Goal: Task Accomplishment & Management: Manage account settings

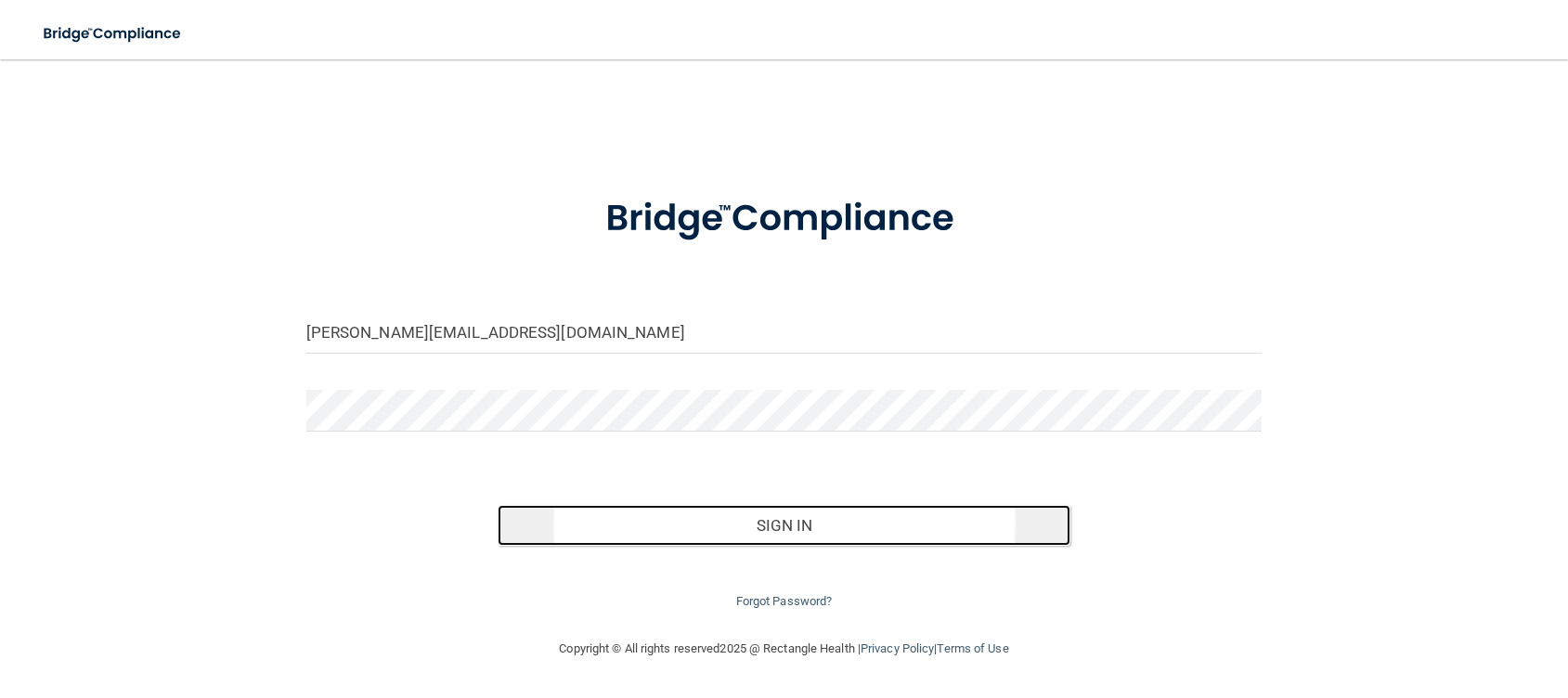
click at [832, 538] on button "Sign In" at bounding box center [784, 525] width 574 height 40
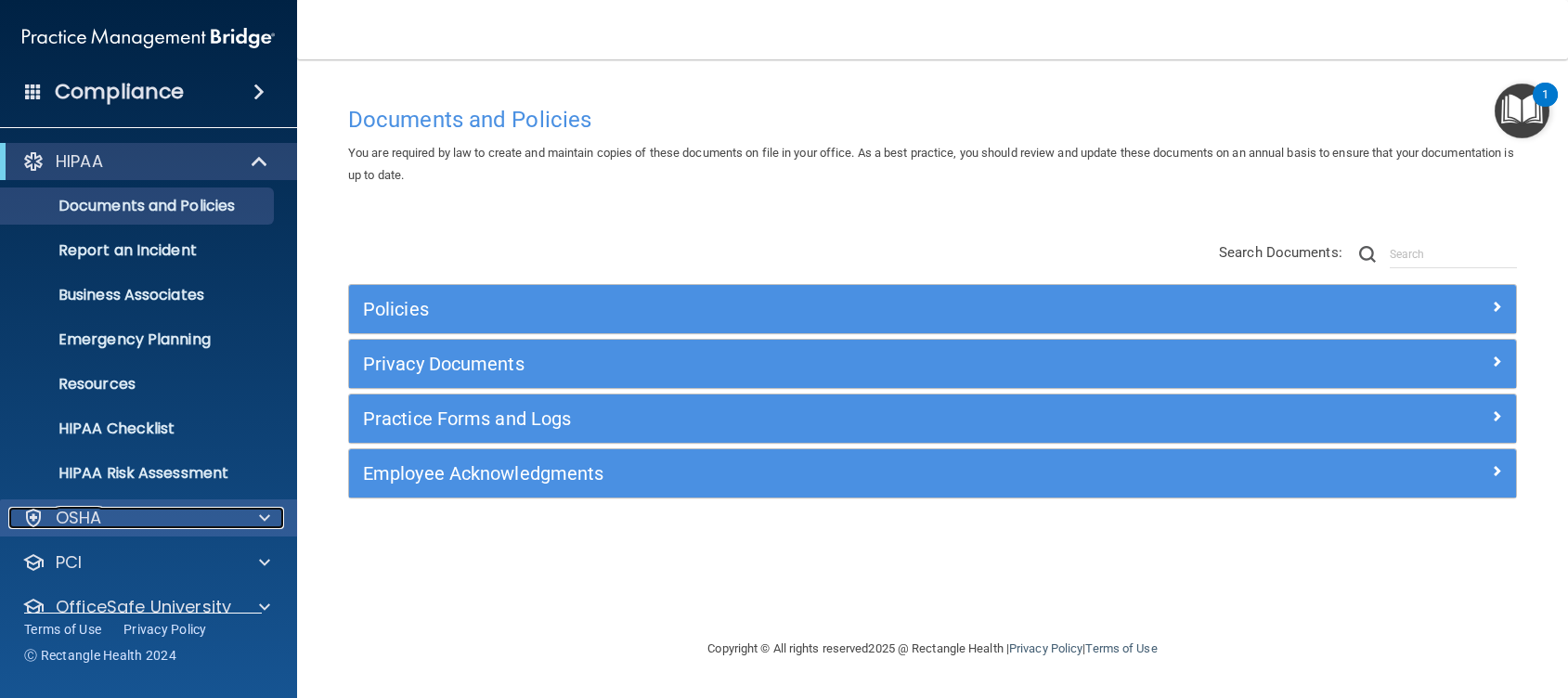
click at [265, 511] on span at bounding box center [264, 518] width 11 height 23
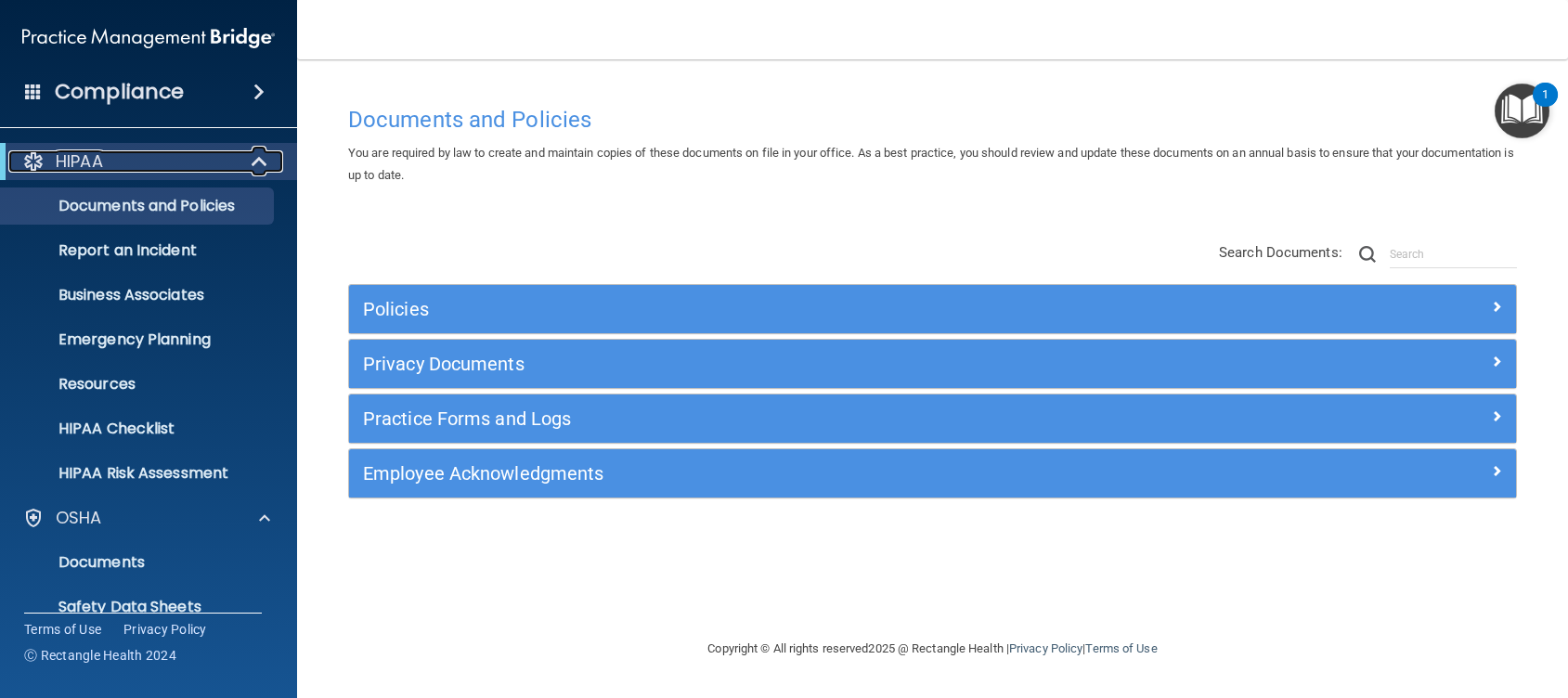
click at [253, 168] on span at bounding box center [261, 161] width 16 height 23
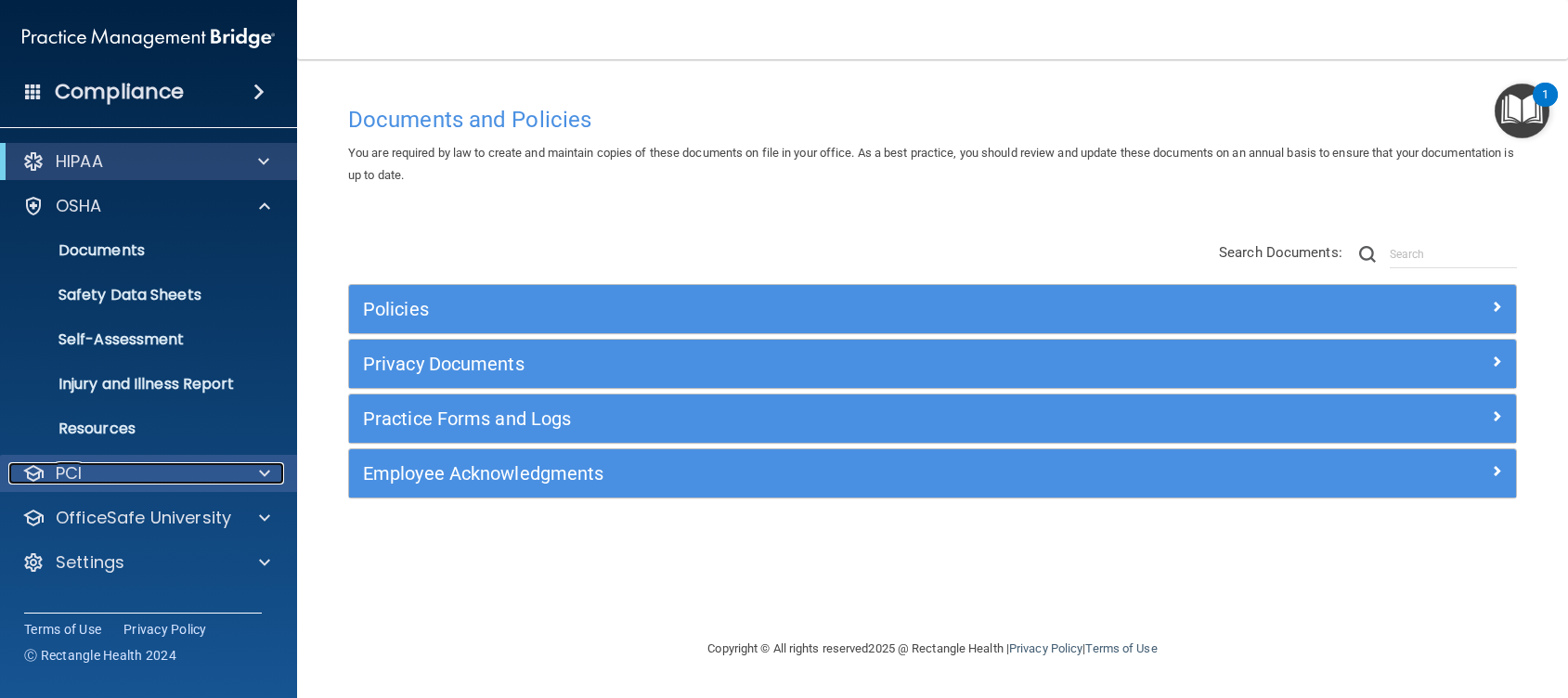
click at [261, 480] on span at bounding box center [264, 474] width 11 height 23
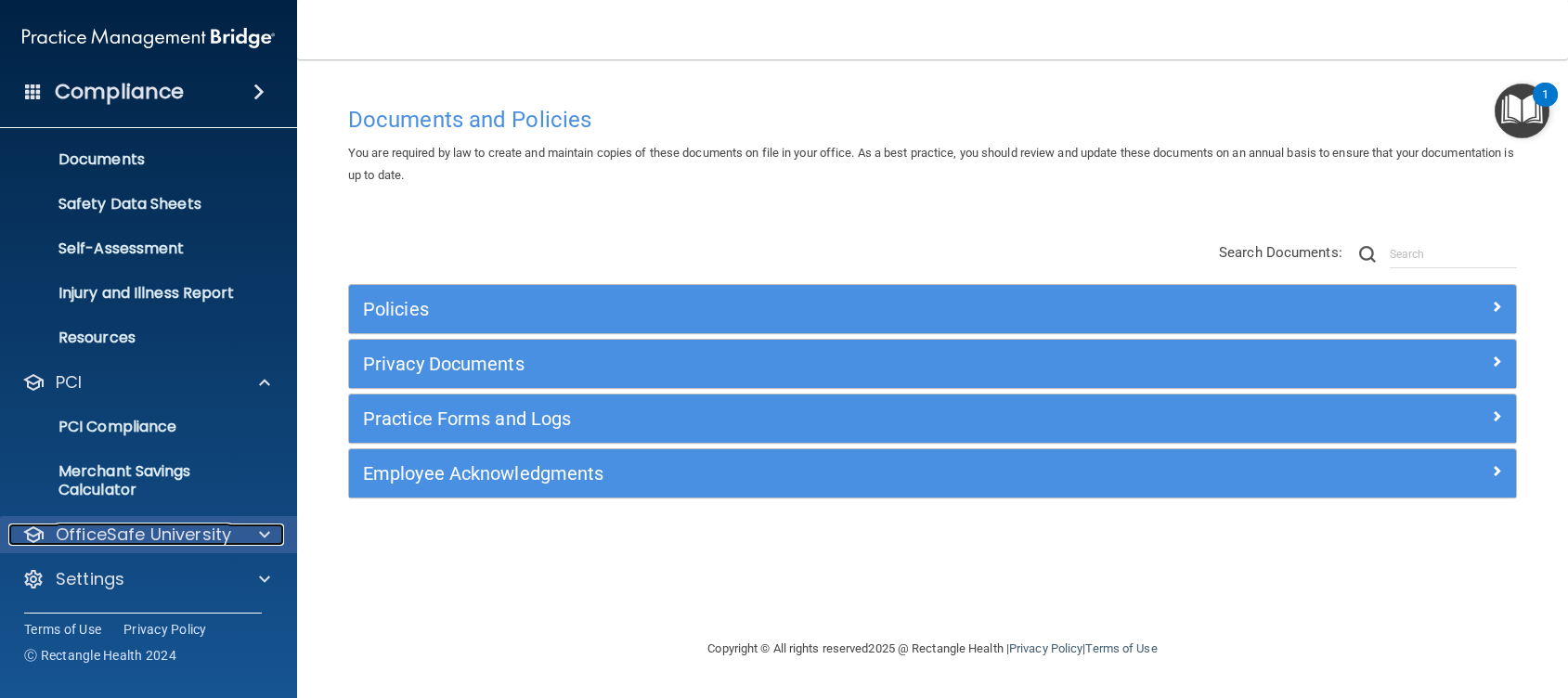
click at [259, 536] on span at bounding box center [264, 535] width 11 height 23
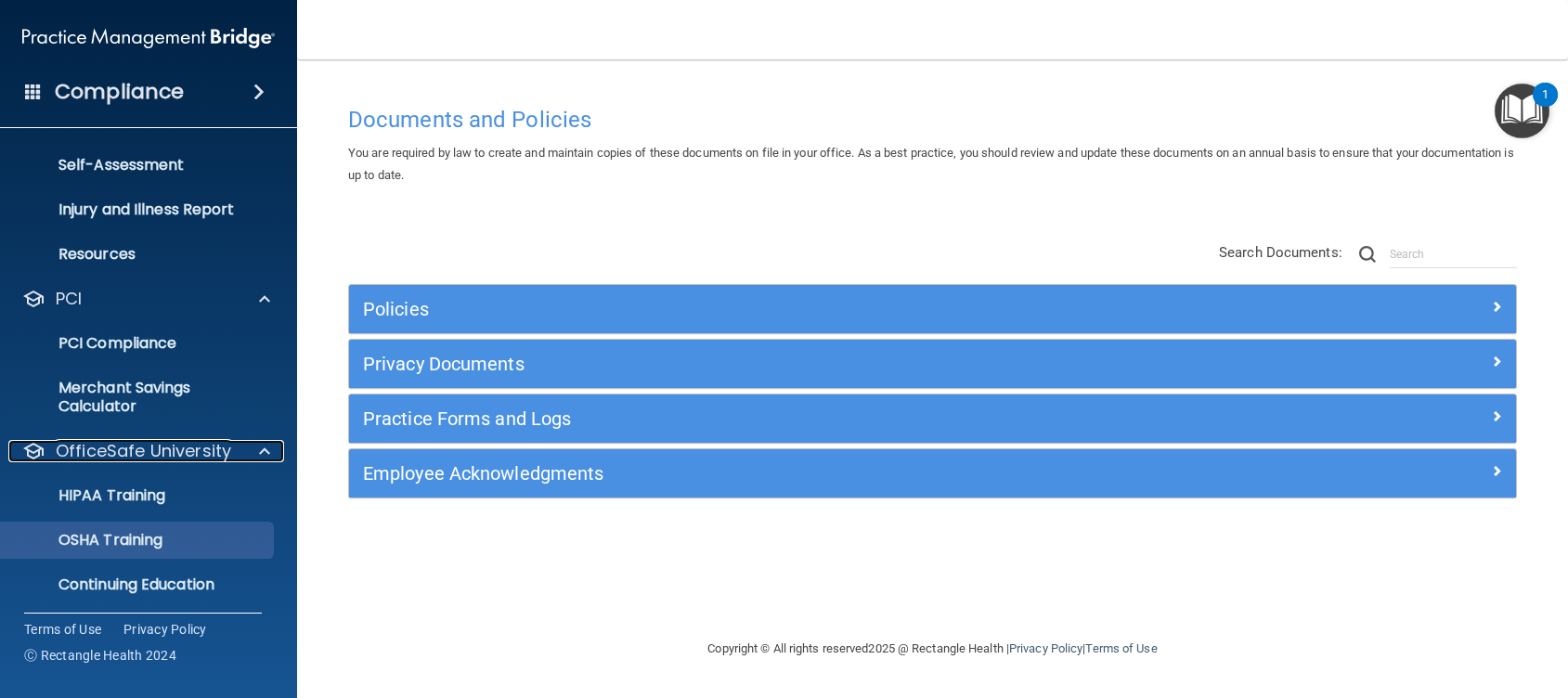
scroll to position [224, 0]
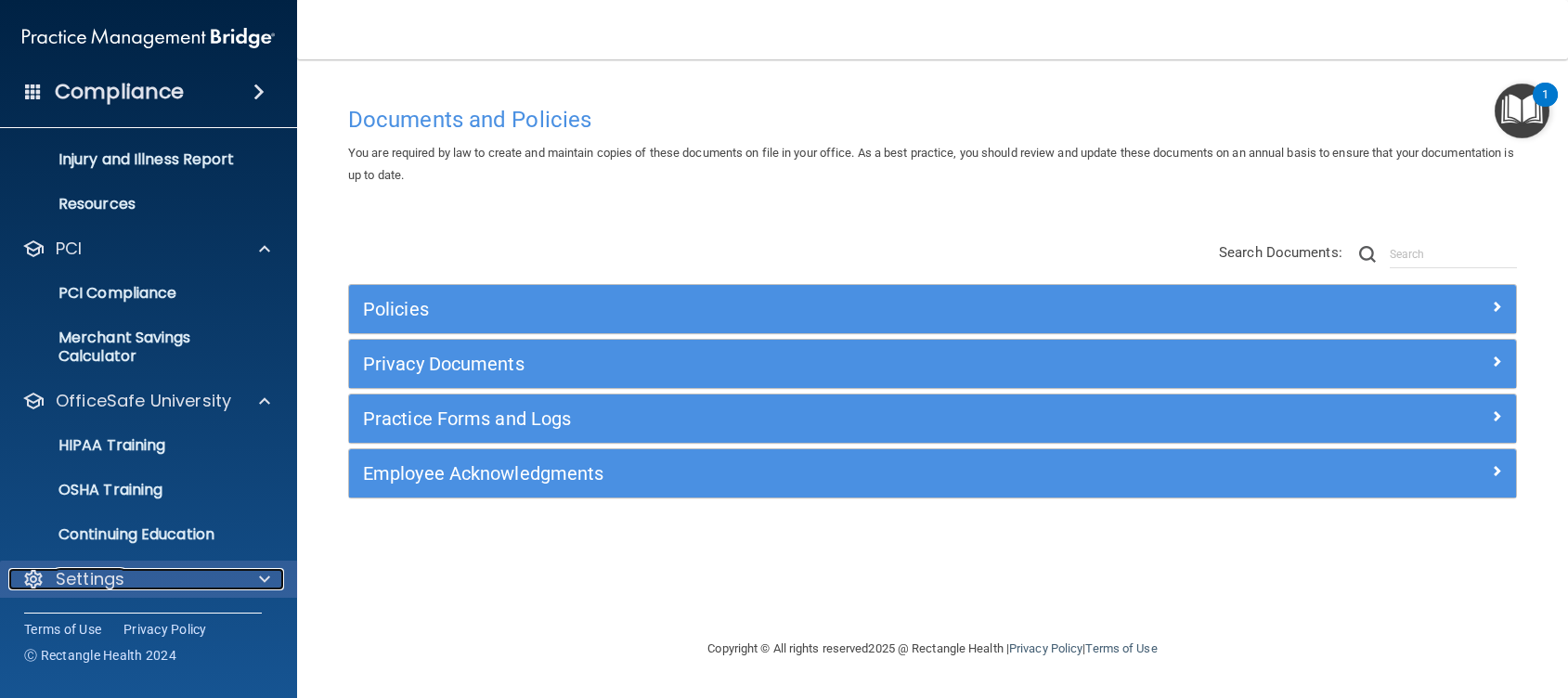
click at [263, 581] on span at bounding box center [264, 579] width 11 height 23
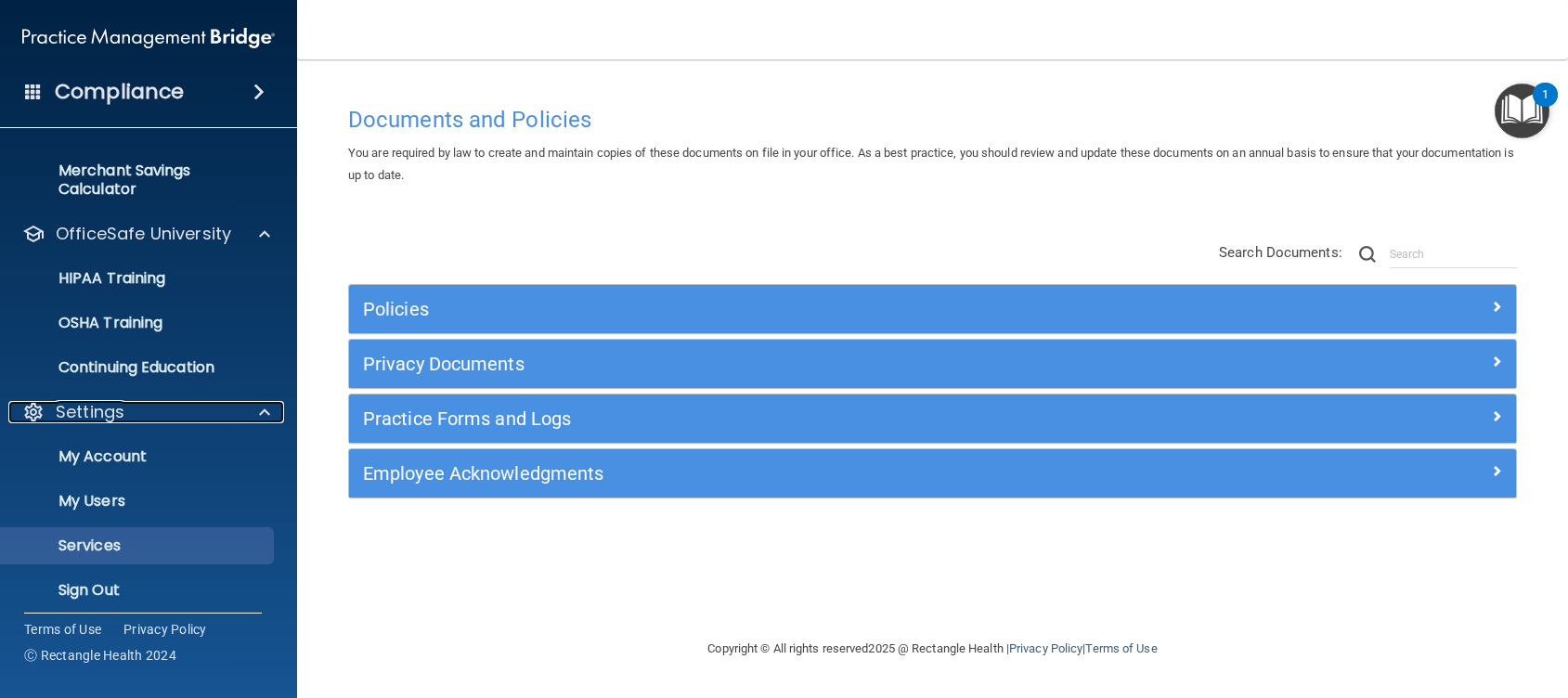
scroll to position [403, 0]
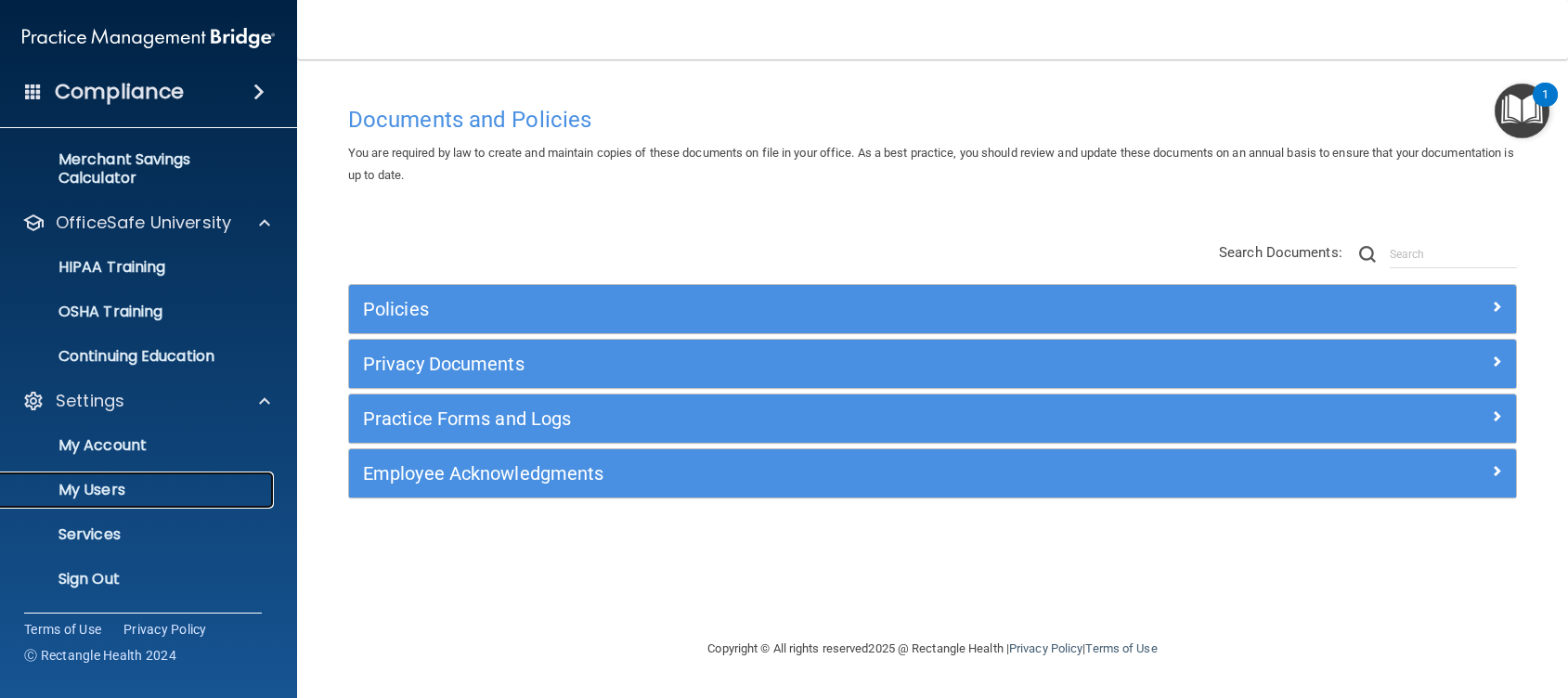
click at [116, 495] on p "My Users" at bounding box center [138, 490] width 253 height 19
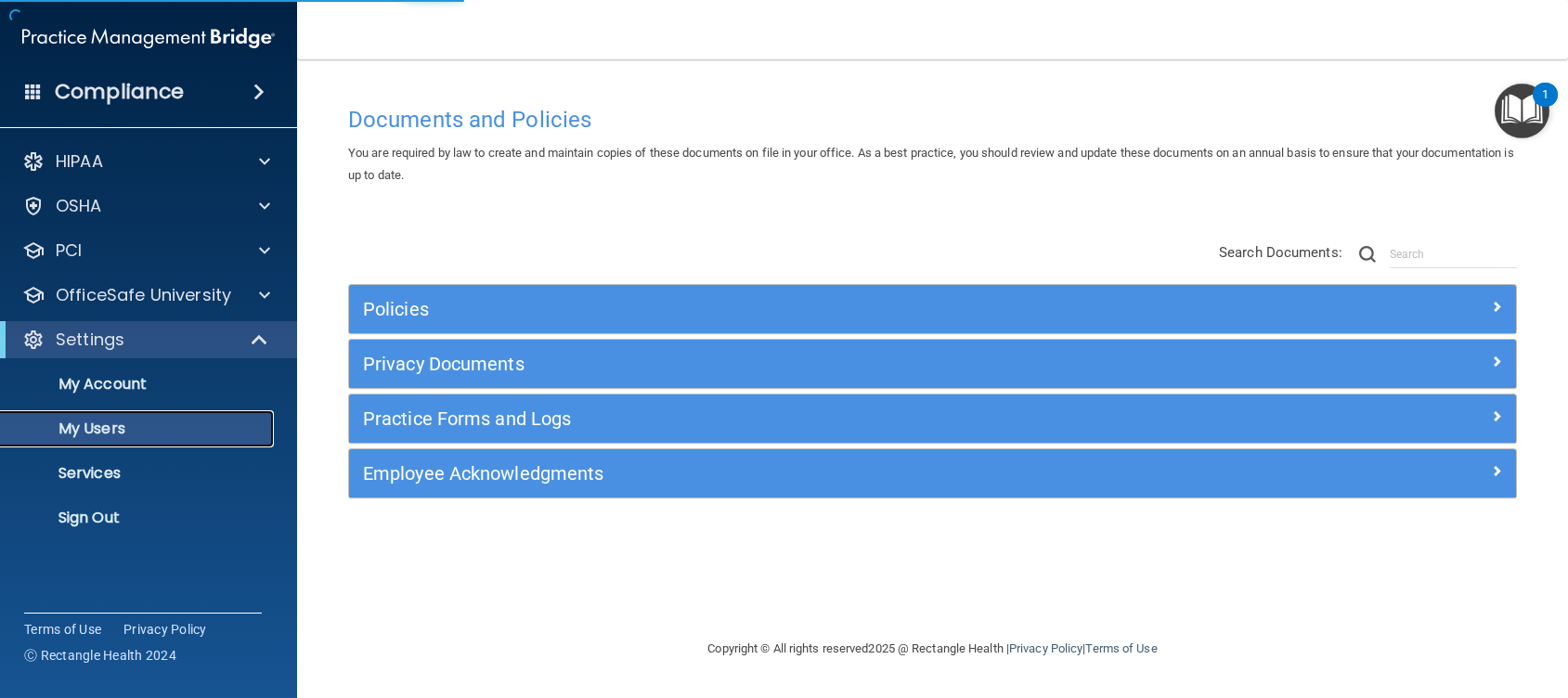
select select "20"
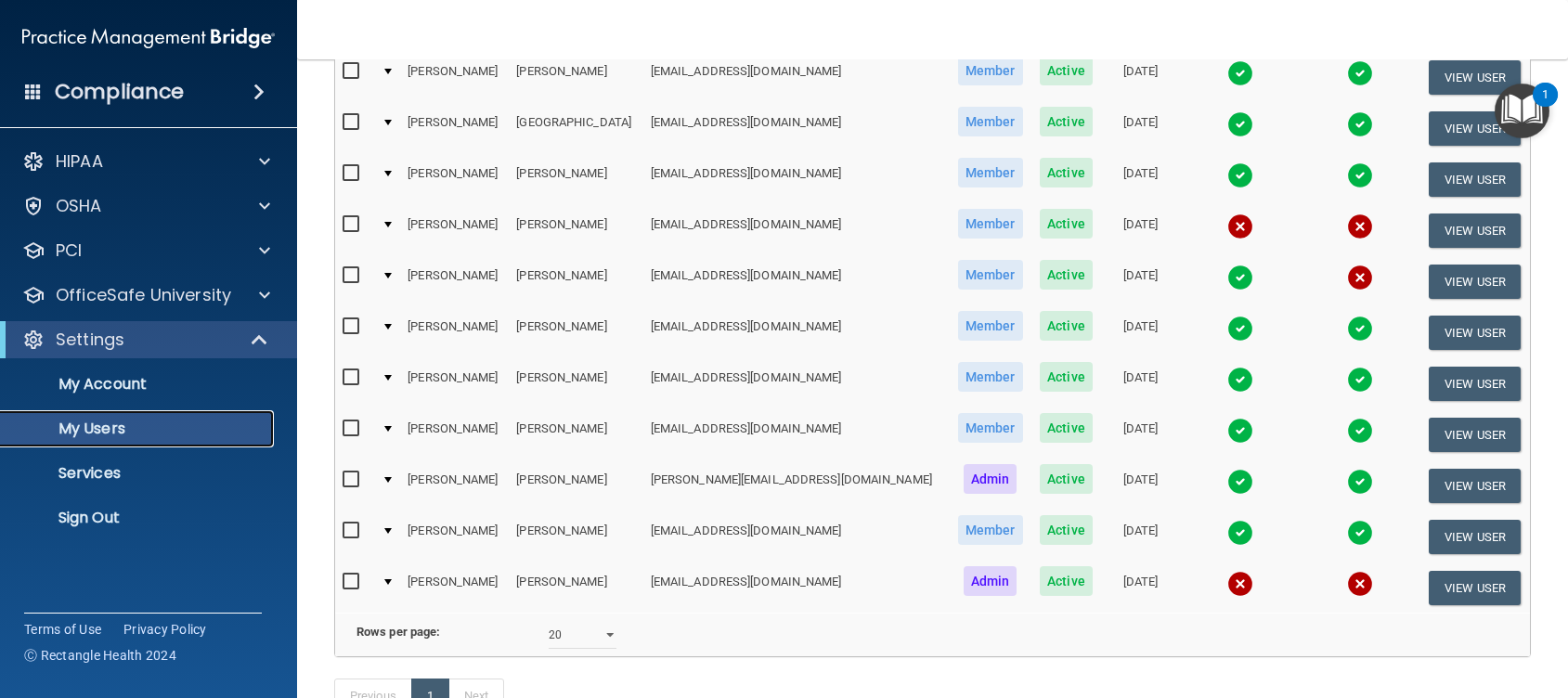
scroll to position [483, 0]
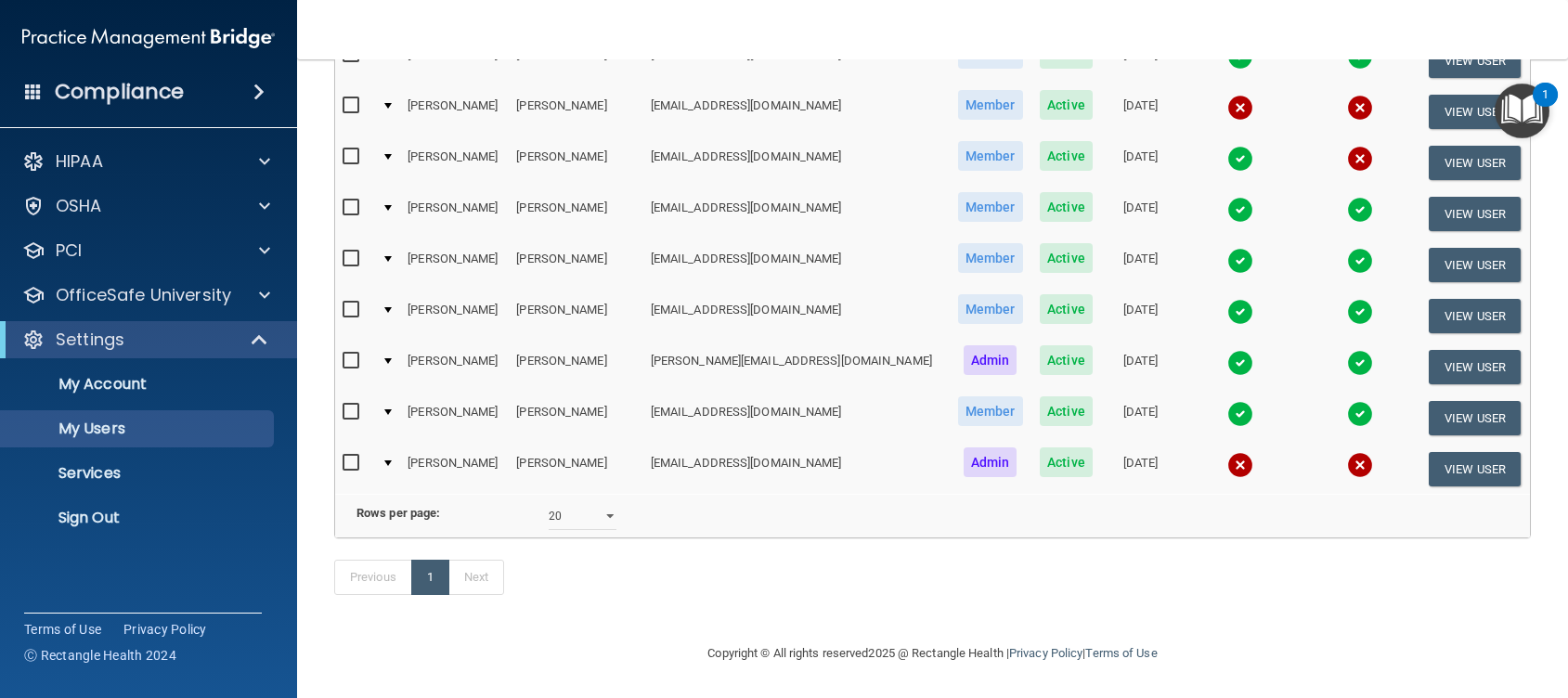
click at [349, 456] on input "checkbox" at bounding box center [353, 463] width 22 height 15
checkbox input "true"
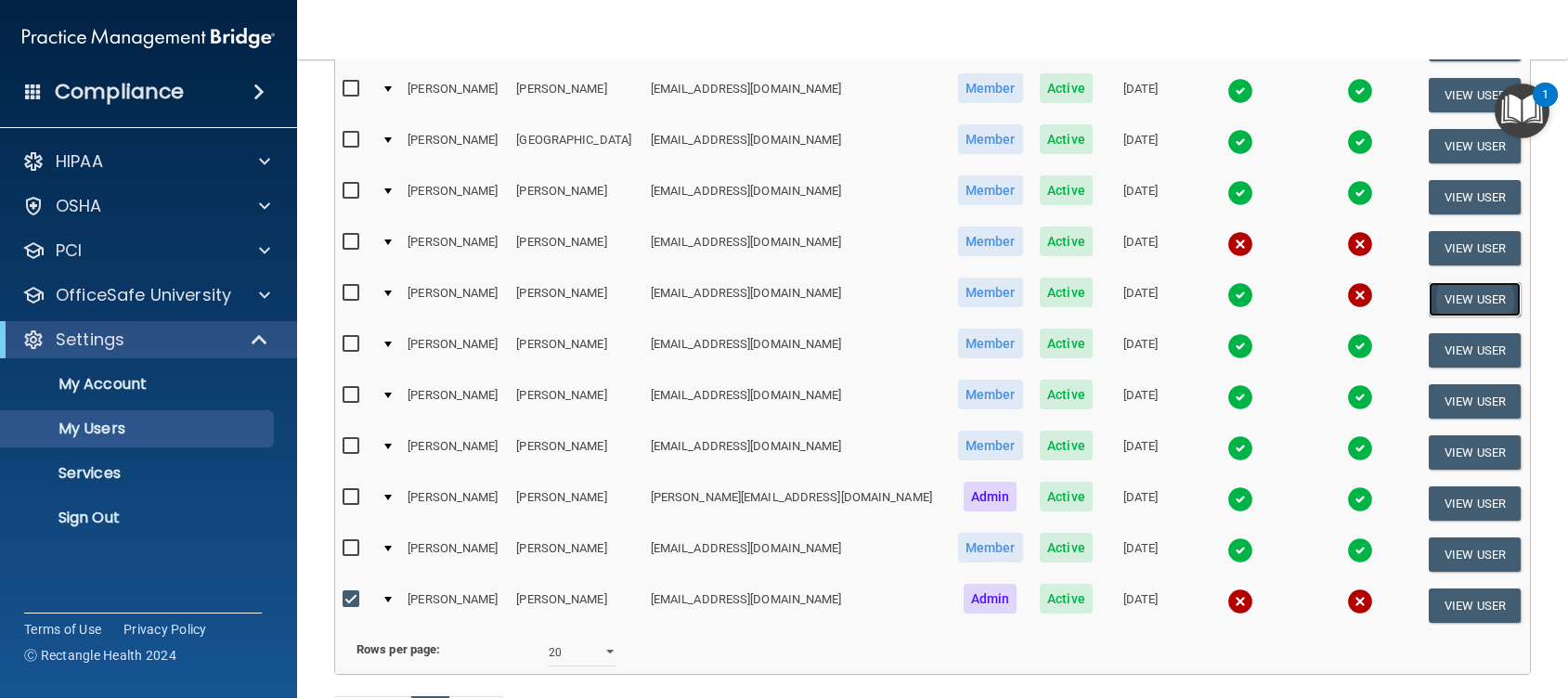
click at [1433, 292] on button "View User" at bounding box center [1474, 299] width 92 height 34
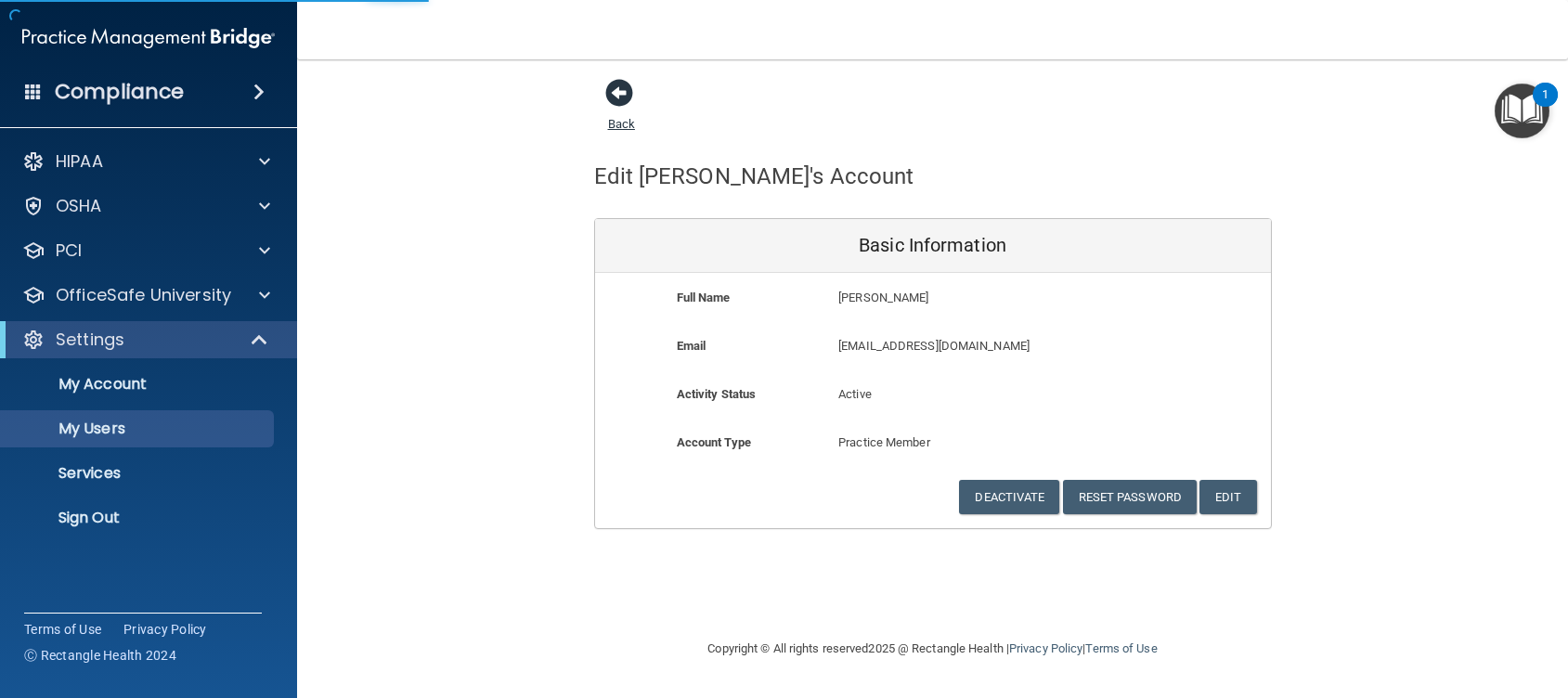
click at [612, 95] on span at bounding box center [619, 93] width 28 height 28
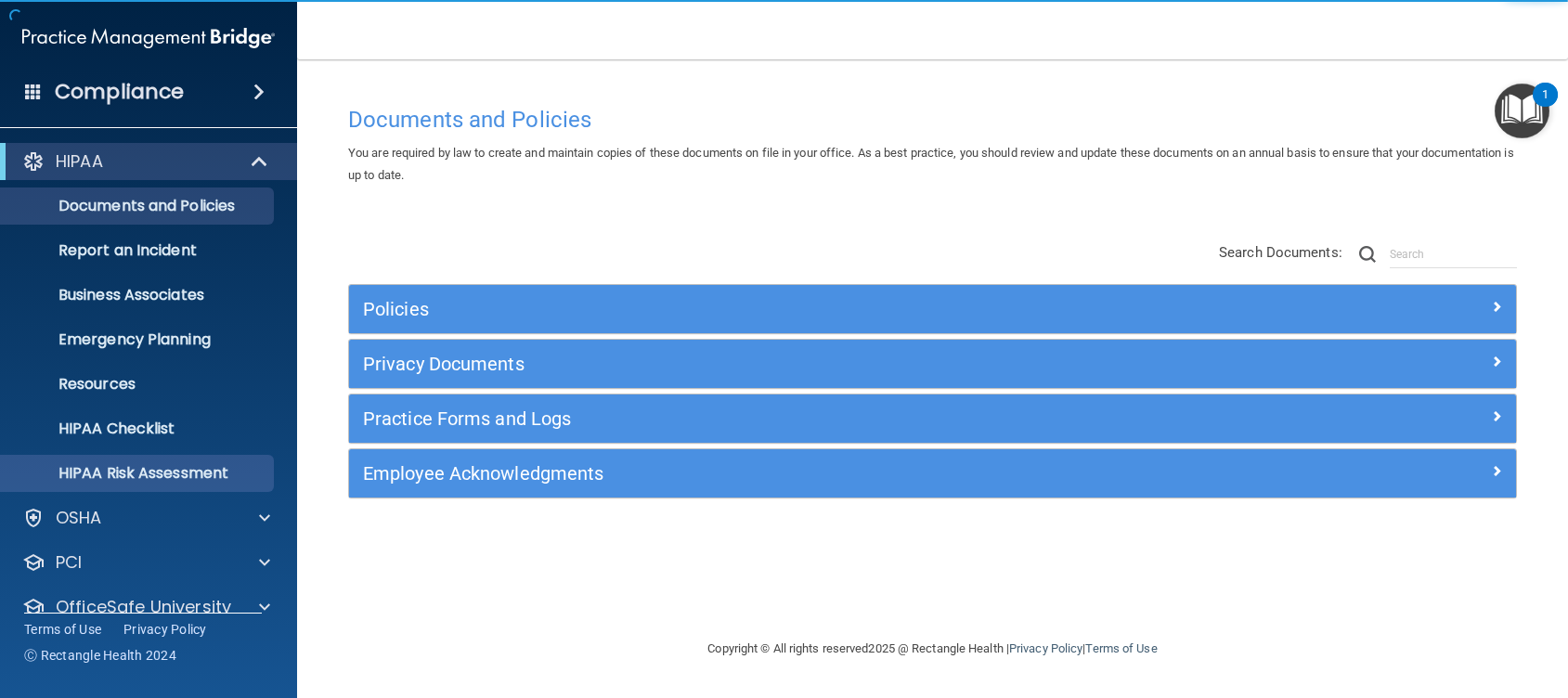
scroll to position [73, 0]
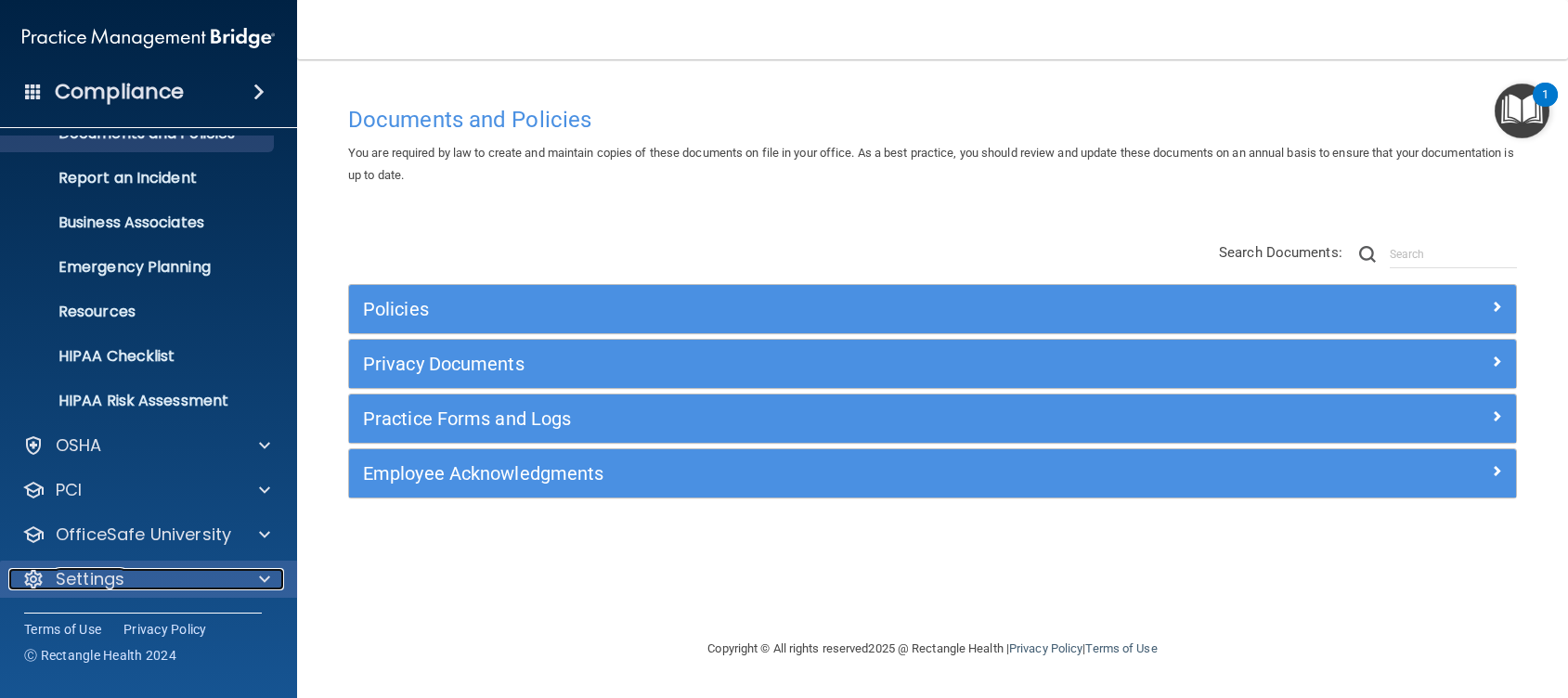
click at [265, 578] on span at bounding box center [264, 579] width 11 height 23
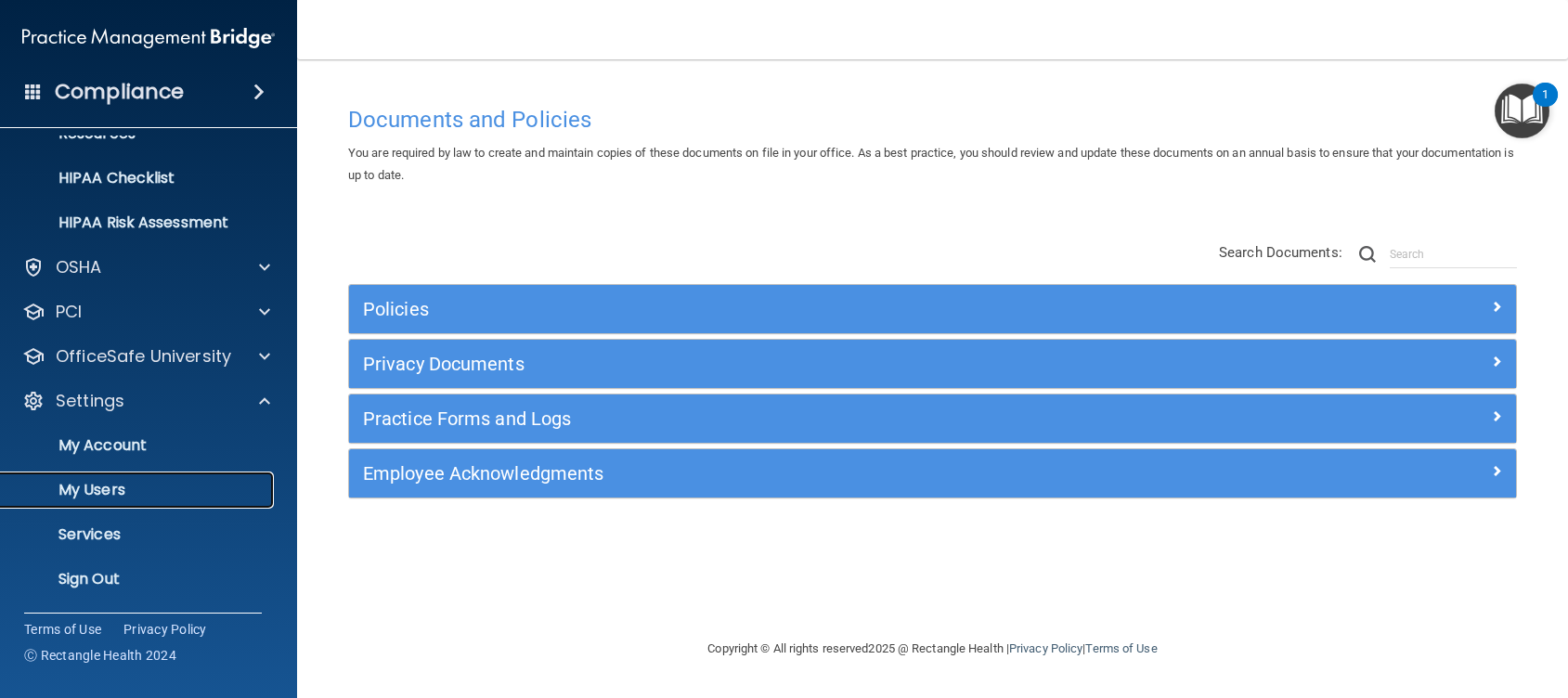
click at [104, 489] on p "My Users" at bounding box center [138, 490] width 253 height 19
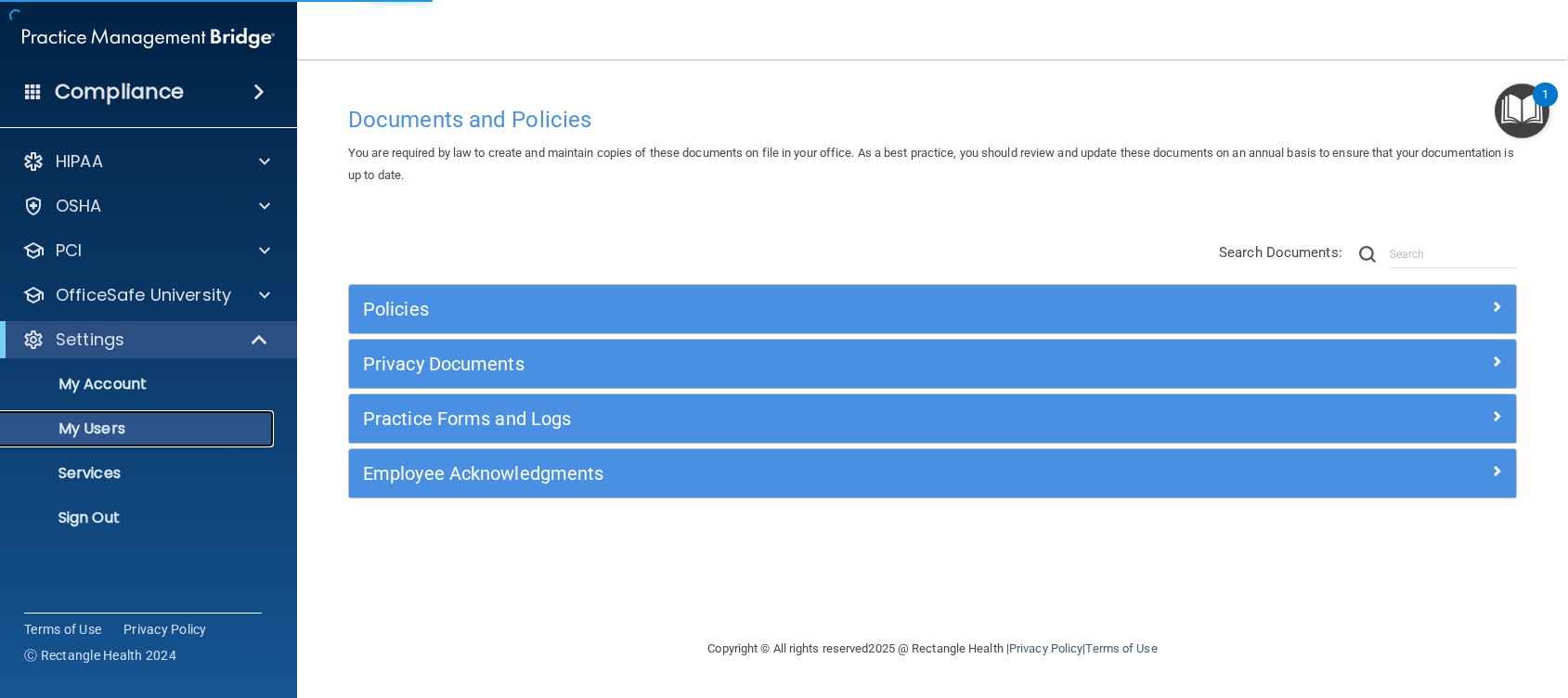
select select "20"
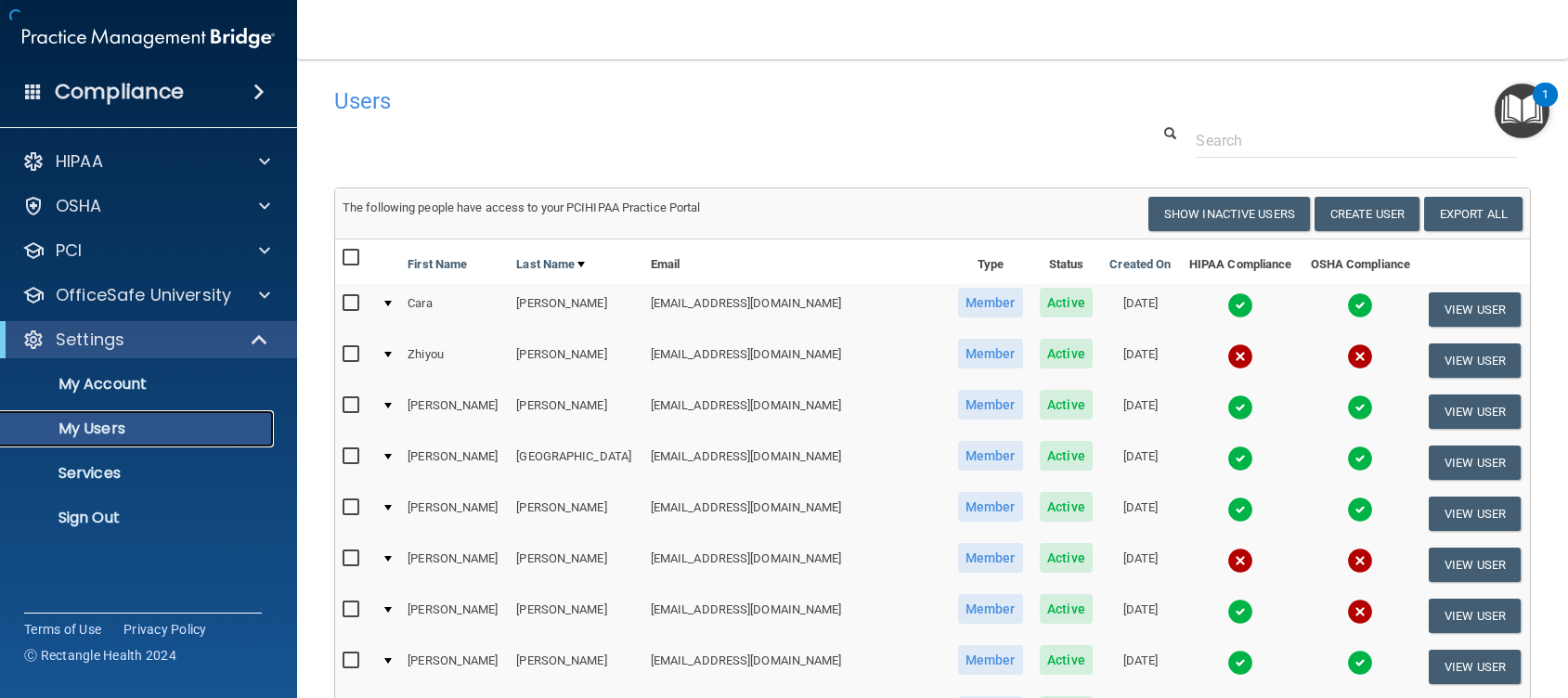
scroll to position [335, 0]
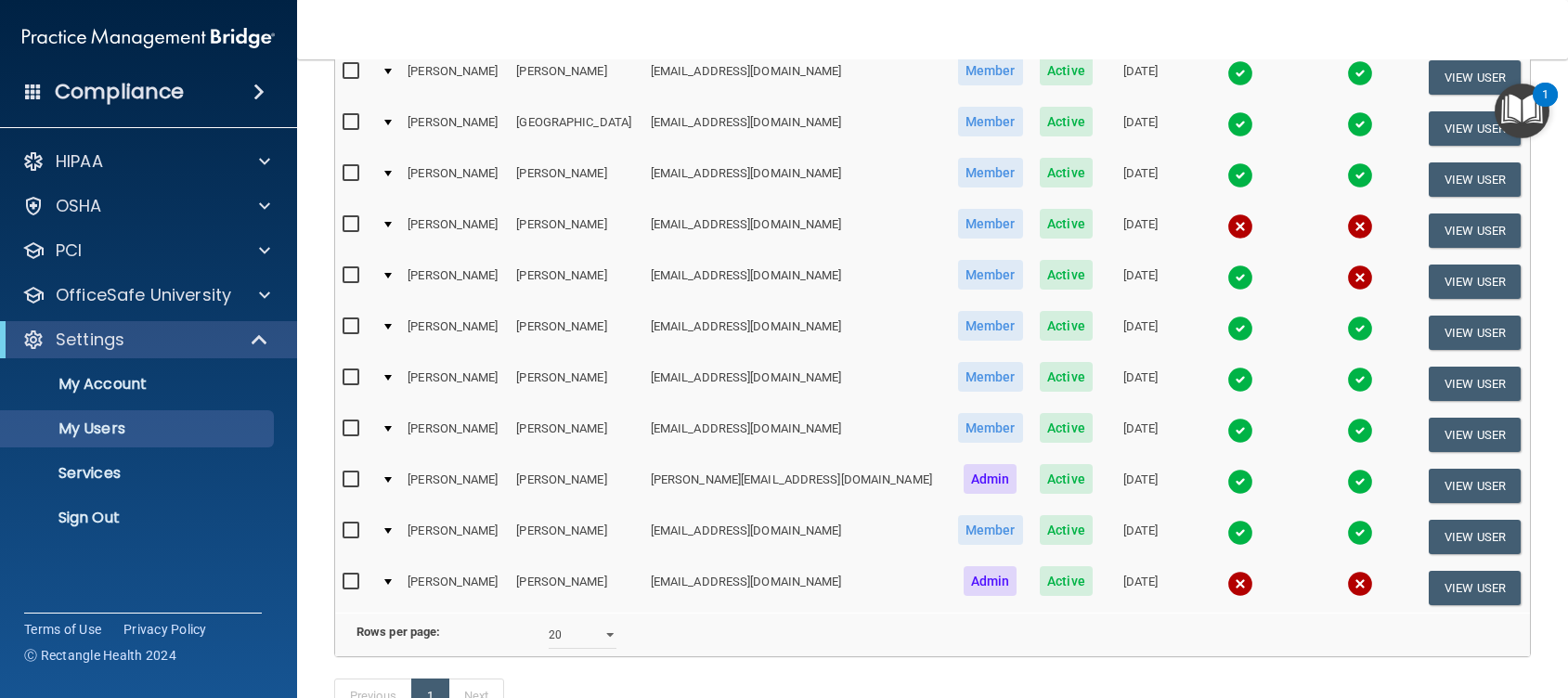
click at [1348, 280] on img at bounding box center [1360, 278] width 26 height 26
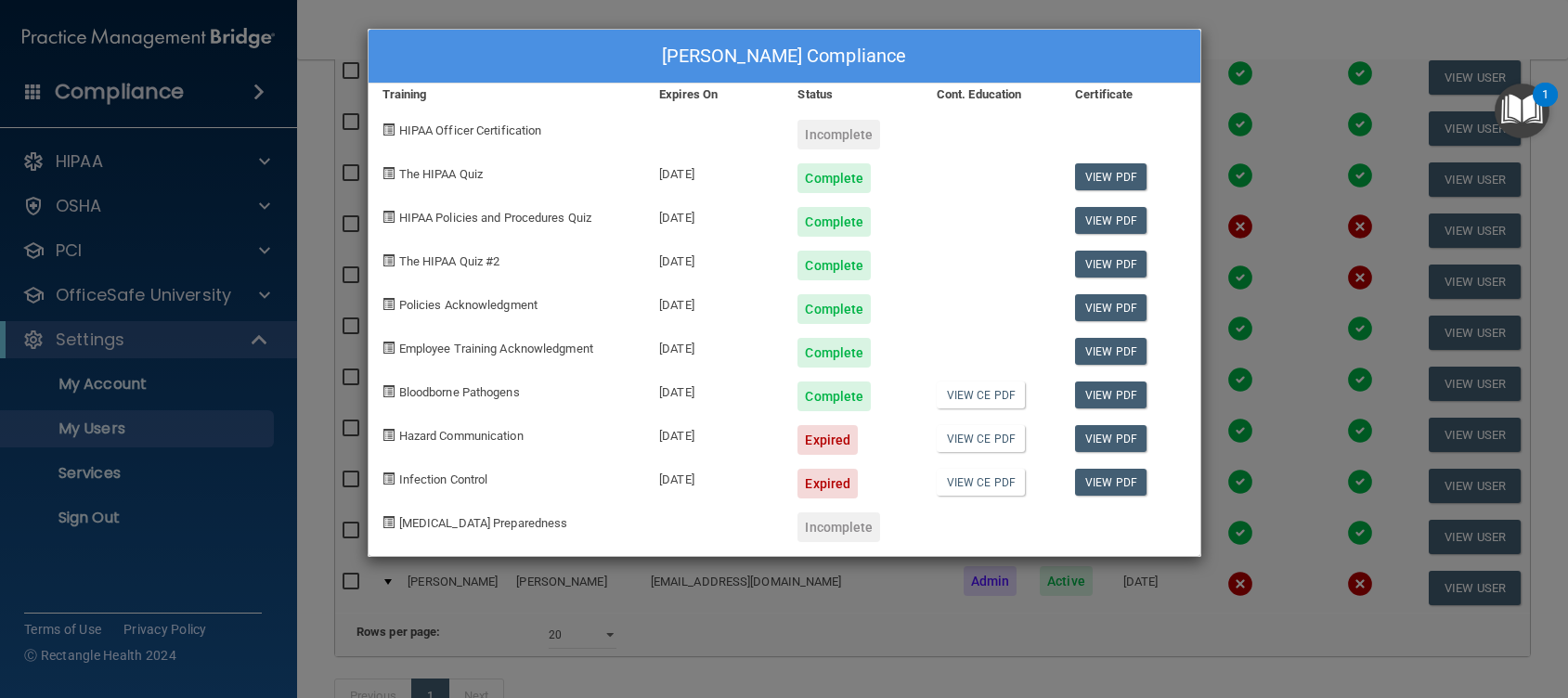
click at [1250, 31] on div "[PERSON_NAME] Compliance Training Expires On Status Cont. Education Certificate…" at bounding box center [784, 349] width 1568 height 698
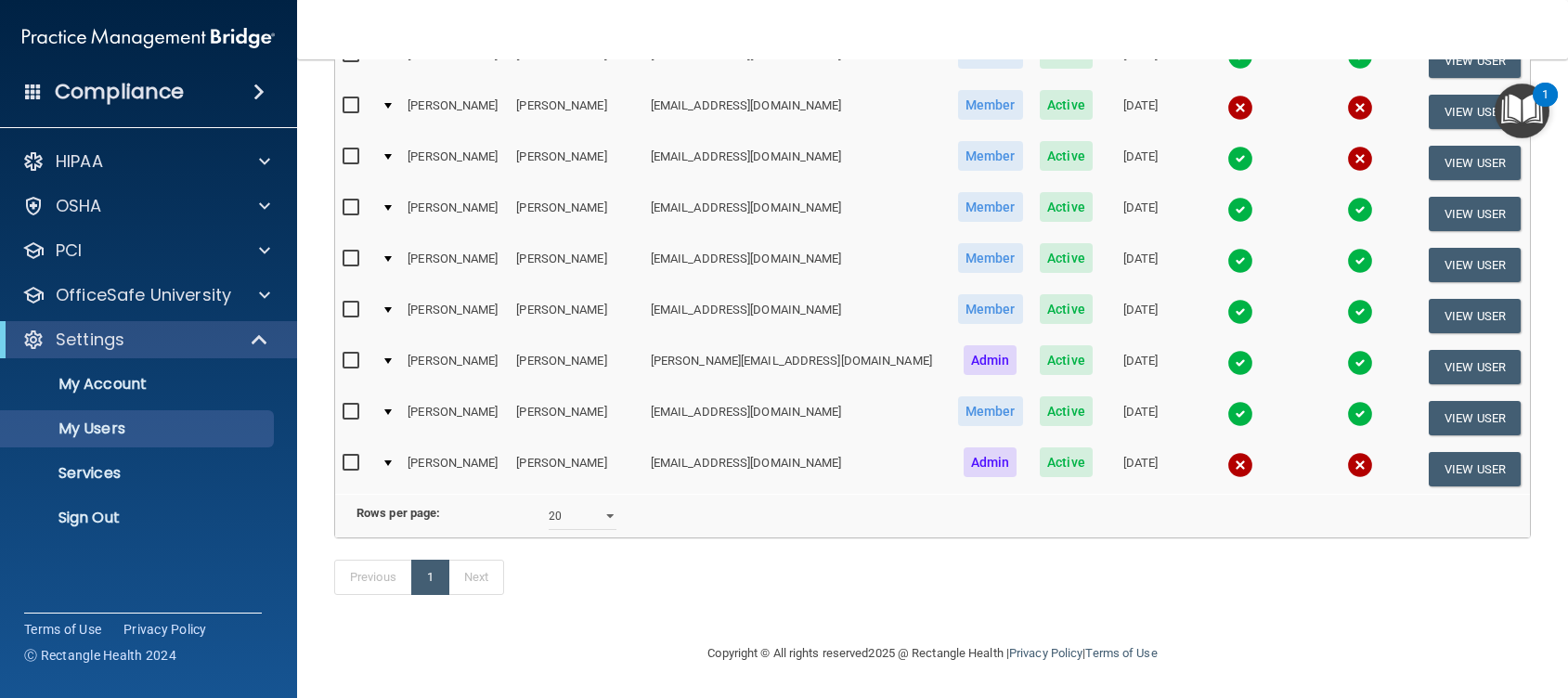
scroll to position [233, 0]
